Goal: Find specific fact: Find specific fact

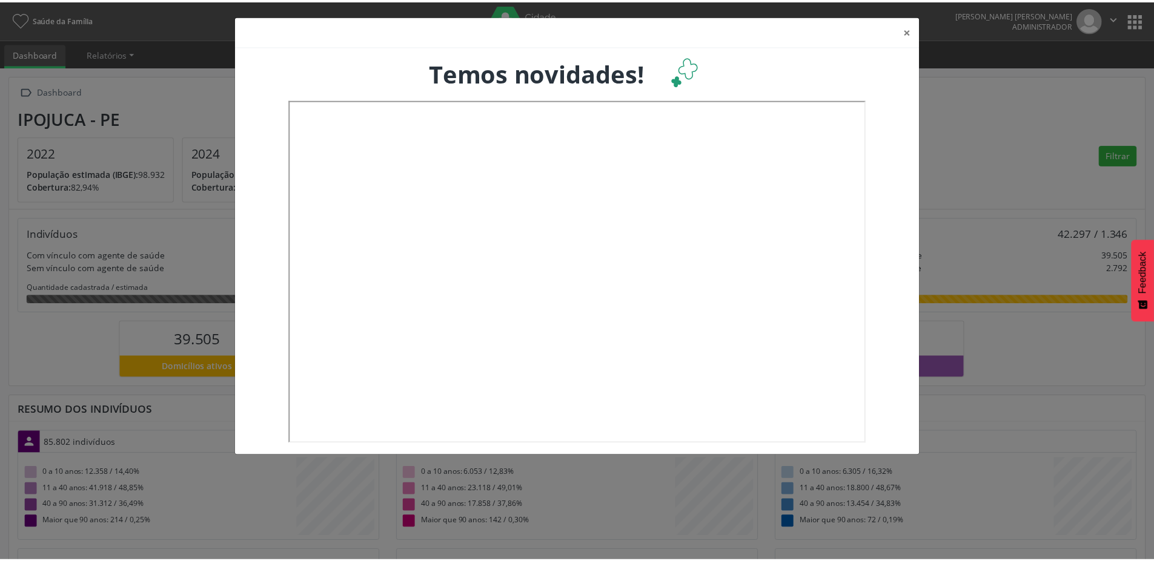
scroll to position [201, 382]
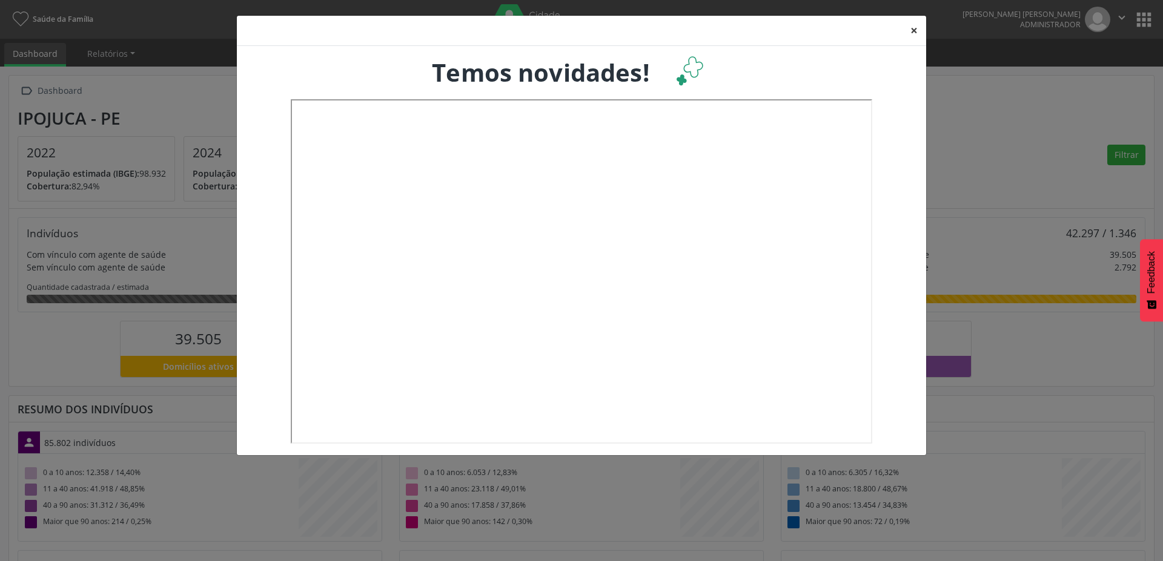
click at [917, 30] on button "×" at bounding box center [914, 31] width 24 height 30
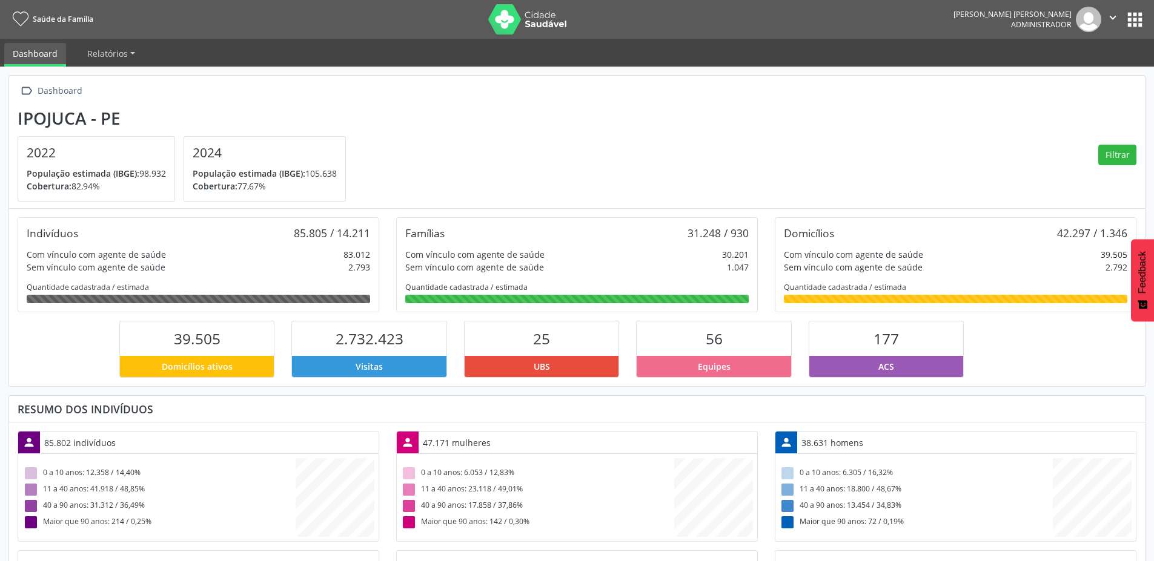
scroll to position [605404, 605227]
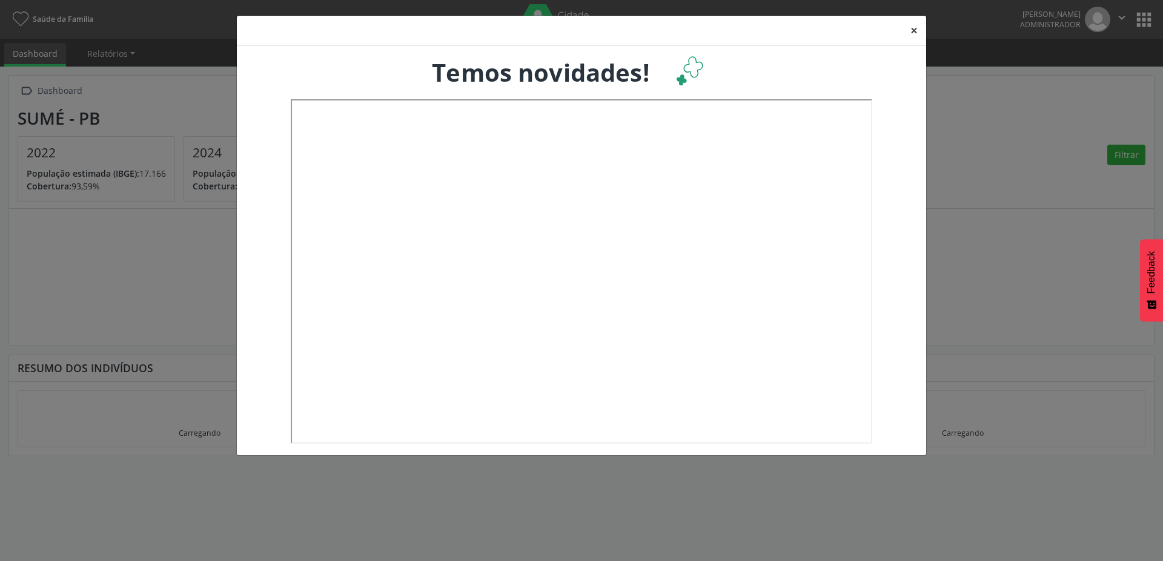
click at [914, 31] on button "×" at bounding box center [914, 31] width 24 height 30
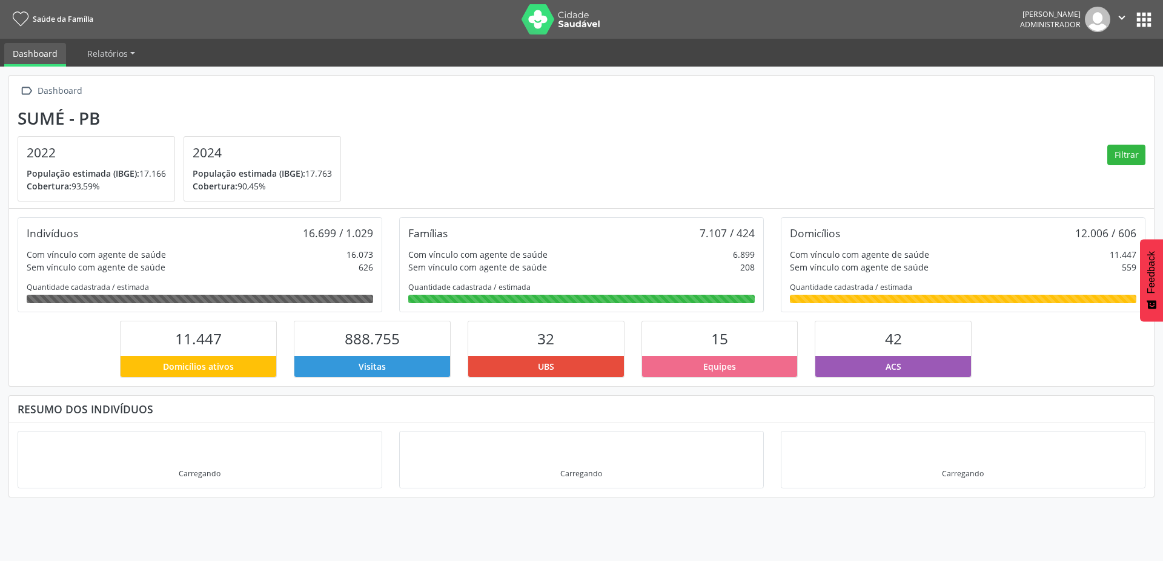
drag, startPoint x: 168, startPoint y: 174, endPoint x: 142, endPoint y: 173, distance: 25.5
click at [142, 173] on div "2022 População estimada (IBGE): 17.166 Cobertura: 93,59%" at bounding box center [96, 169] width 156 height 64
copy p "17.166"
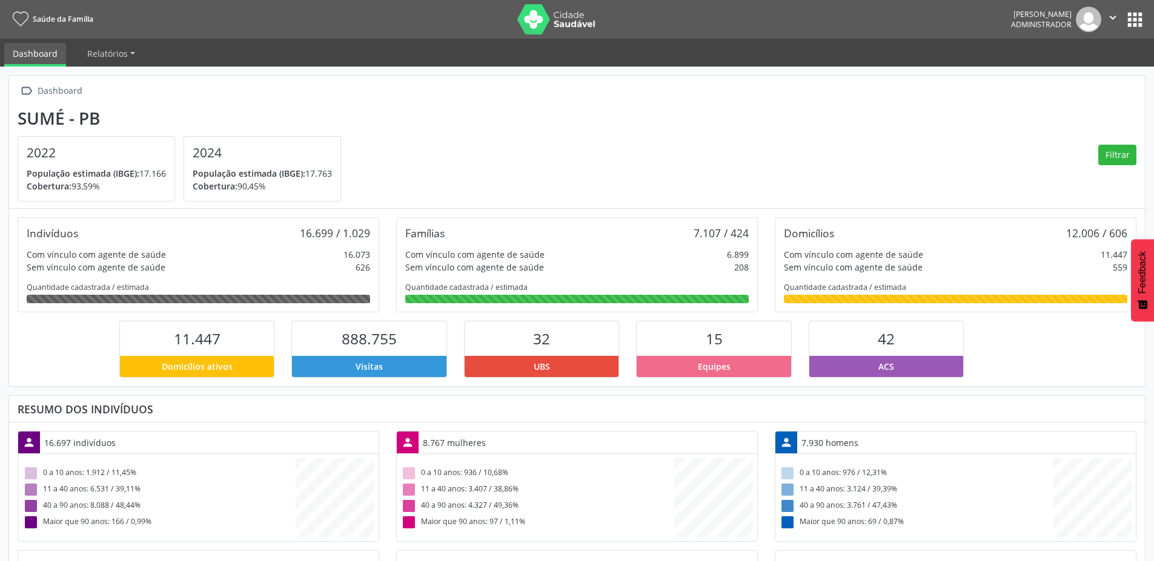
scroll to position [201, 379]
click at [584, 24] on img at bounding box center [556, 19] width 79 height 30
